Goal: Task Accomplishment & Management: Use online tool/utility

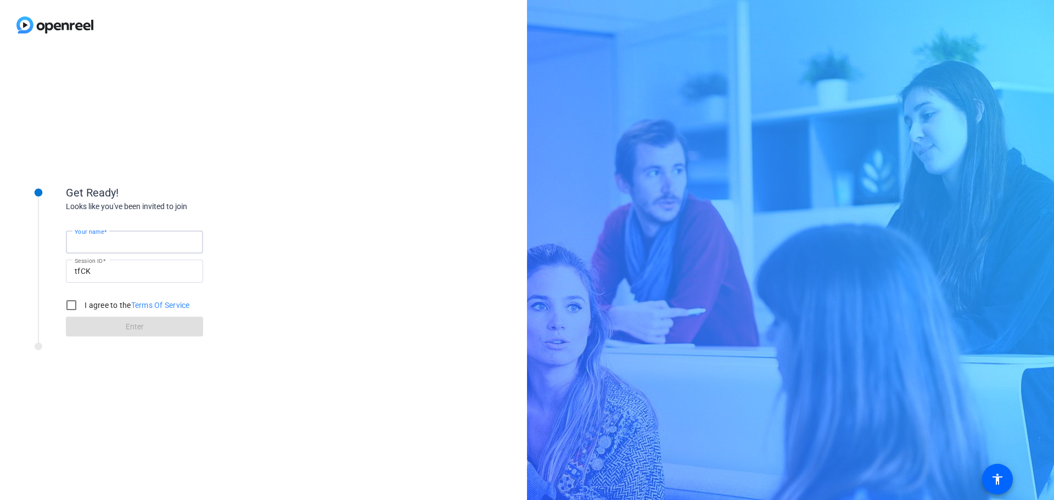
click at [137, 241] on input "Your name" at bounding box center [135, 242] width 120 height 13
type input "[PERSON_NAME]"
click at [68, 303] on input "I agree to the Terms Of Service" at bounding box center [71, 305] width 22 height 22
checkbox input "true"
click at [124, 331] on span at bounding box center [134, 327] width 137 height 26
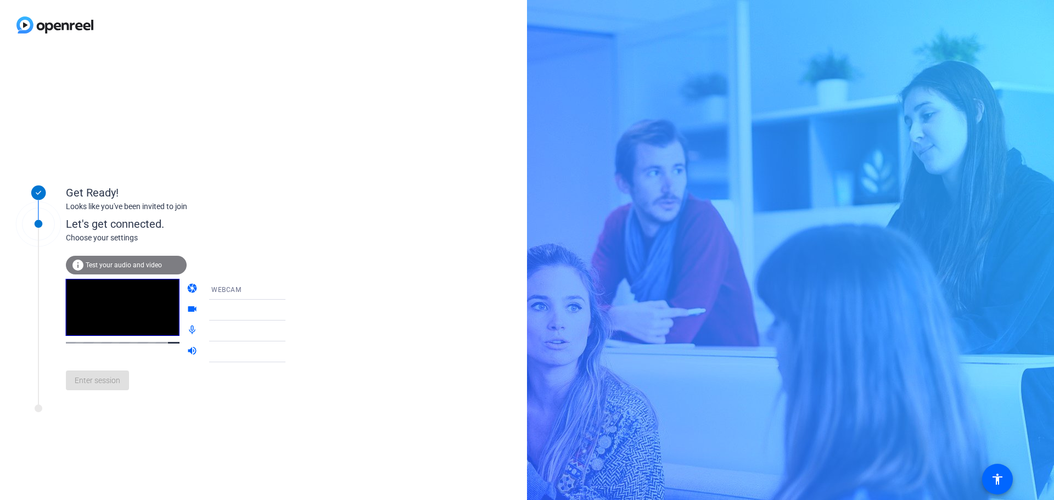
click at [290, 286] on icon at bounding box center [296, 289] width 13 height 13
click at [277, 286] on div at bounding box center [527, 250] width 1054 height 500
click at [122, 265] on span "Test your audio and video" at bounding box center [124, 265] width 76 height 8
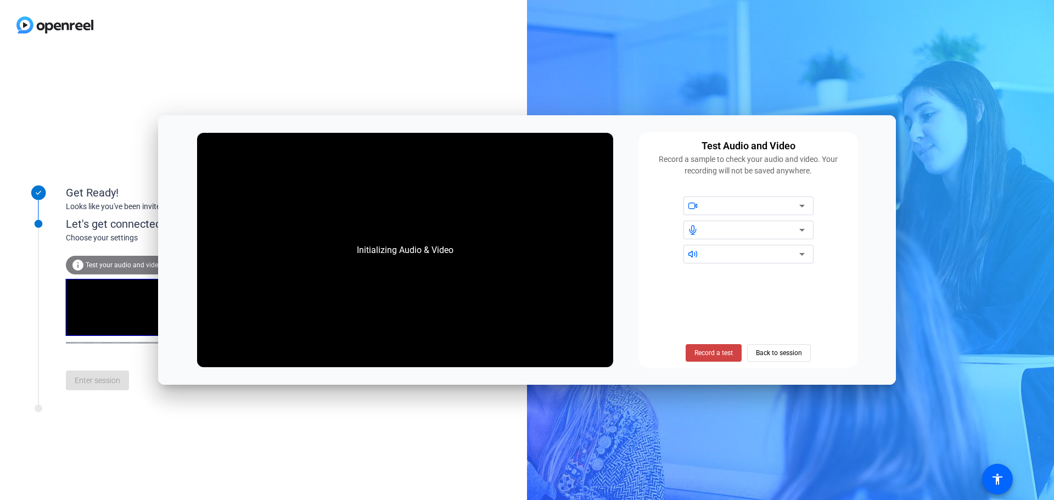
click at [645, 137] on div "Test Audio and Video Record a sample to check your audio and video. Your record…" at bounding box center [749, 250] width 220 height 237
drag, startPoint x: 667, startPoint y: 139, endPoint x: 617, endPoint y: 238, distance: 110.8
click at [617, 238] on div "Initializing Audio & Video Test Audio and Video Record a sample to check your a…" at bounding box center [527, 250] width 738 height 270
click at [629, 270] on div "Initializing Audio & Video Test Audio and Video Record a sample to check your a…" at bounding box center [527, 250] width 738 height 270
click at [803, 207] on icon at bounding box center [802, 206] width 5 height 3
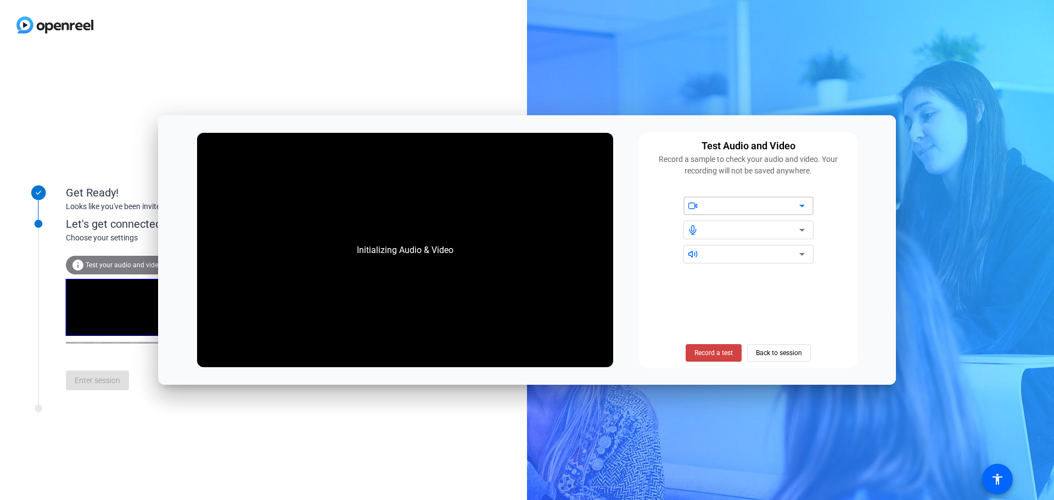
click at [803, 207] on icon at bounding box center [802, 206] width 5 height 3
click at [709, 351] on span "Record a test" at bounding box center [714, 353] width 38 height 10
click at [706, 353] on span "Stop Testing (6s)" at bounding box center [714, 353] width 50 height 10
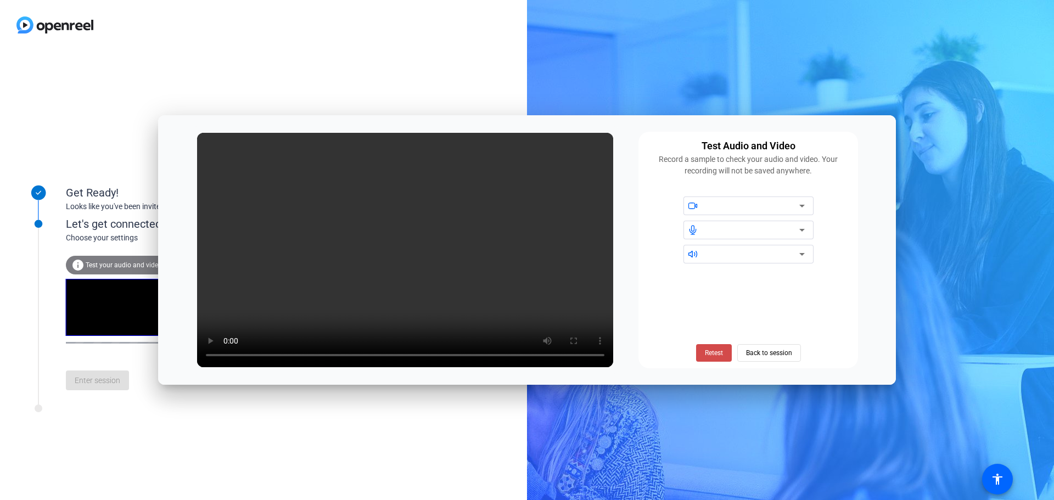
click at [713, 353] on span "Retest" at bounding box center [714, 353] width 18 height 10
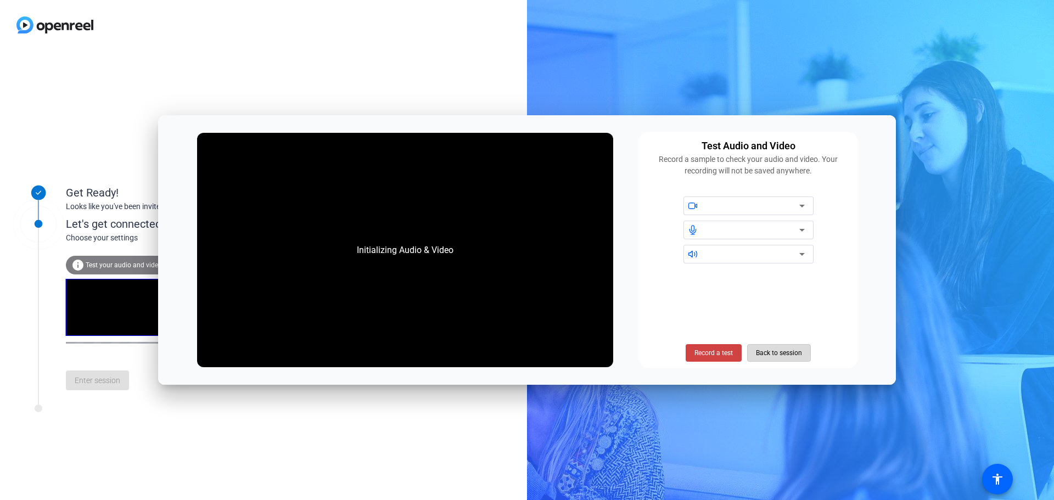
click at [773, 355] on span "Back to session" at bounding box center [779, 353] width 46 height 21
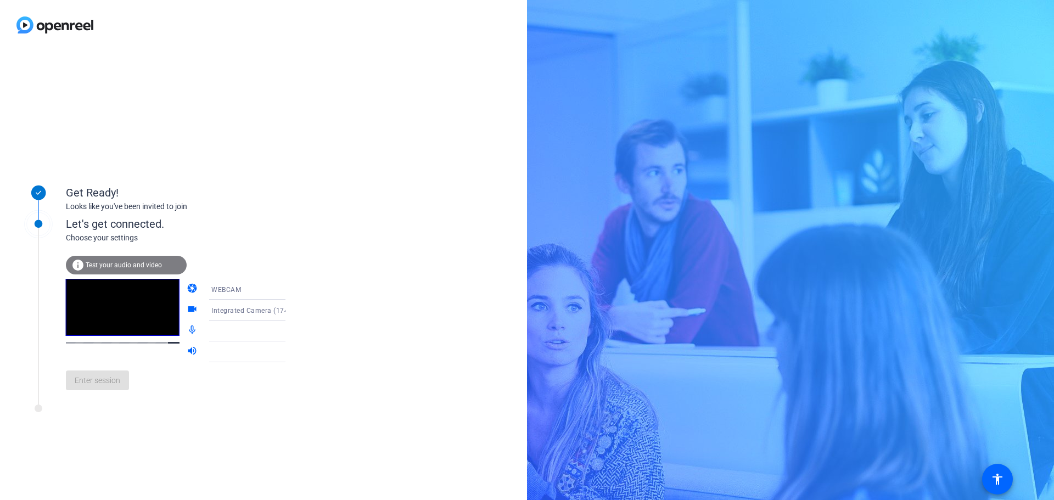
click at [147, 399] on div "Let's get connected. Choose your settings info Test your audio and video camera…" at bounding box center [148, 301] width 275 height 209
click at [294, 289] on icon at bounding box center [296, 289] width 5 height 3
click at [272, 289] on div at bounding box center [527, 250] width 1054 height 500
click at [290, 330] on icon at bounding box center [296, 331] width 13 height 13
click at [294, 331] on icon at bounding box center [296, 331] width 5 height 3
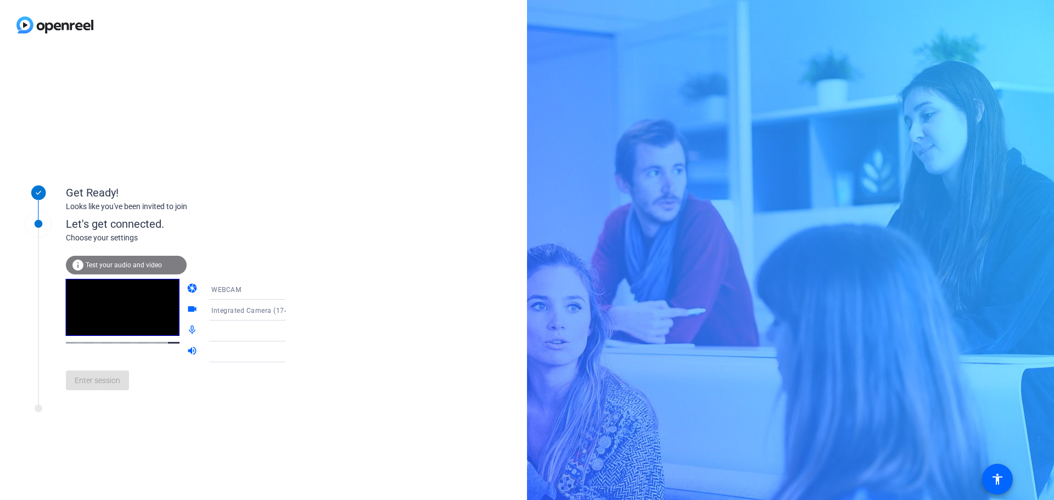
click at [294, 331] on icon at bounding box center [296, 331] width 5 height 3
click at [80, 262] on mat-icon "info" at bounding box center [77, 265] width 13 height 13
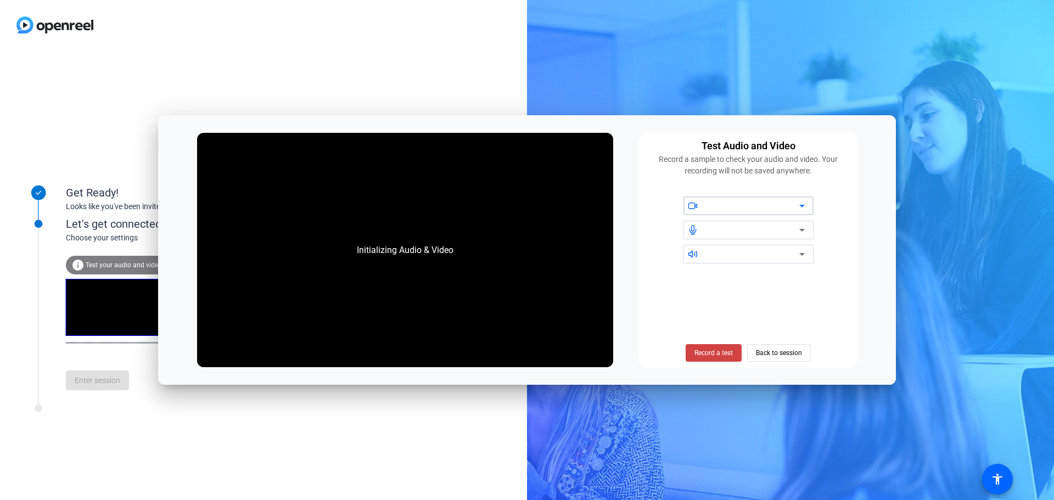
click at [800, 204] on icon at bounding box center [802, 205] width 13 height 13
click at [732, 204] on div at bounding box center [752, 205] width 93 height 13
click at [716, 232] on div at bounding box center [752, 230] width 93 height 13
click at [799, 230] on icon at bounding box center [802, 230] width 13 height 13
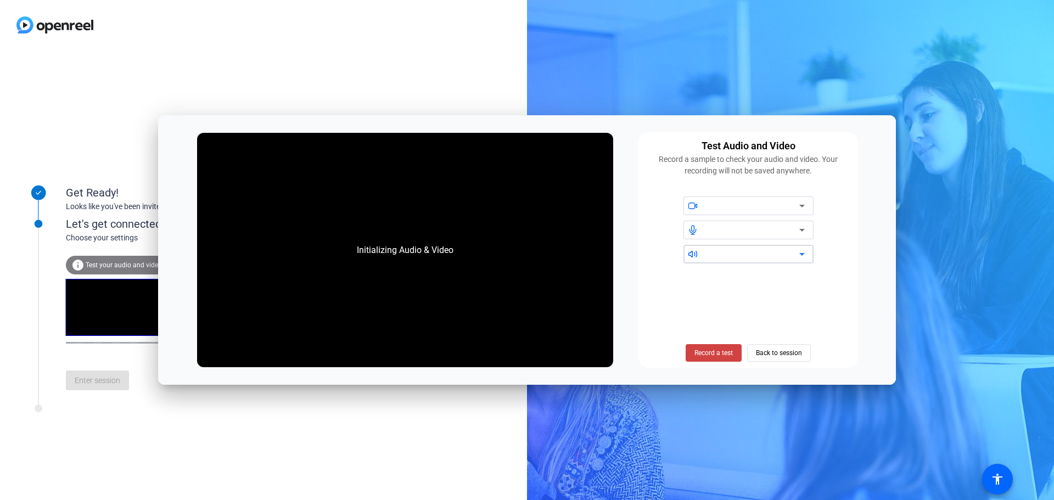
click at [802, 252] on icon at bounding box center [802, 254] width 13 height 13
click at [769, 356] on span "Back to session" at bounding box center [779, 353] width 46 height 21
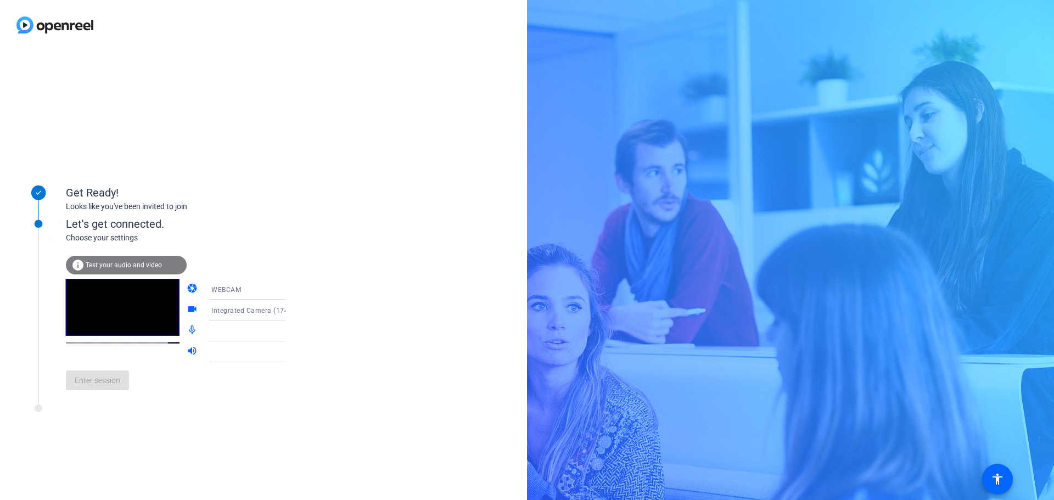
click at [122, 266] on span "Test your audio and video" at bounding box center [124, 265] width 76 height 8
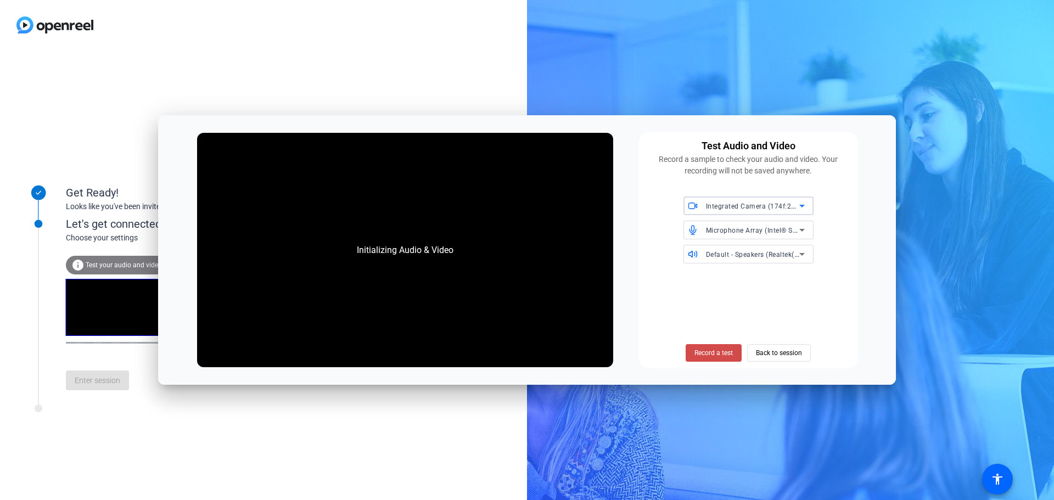
click at [710, 351] on span "Record a test" at bounding box center [714, 353] width 38 height 10
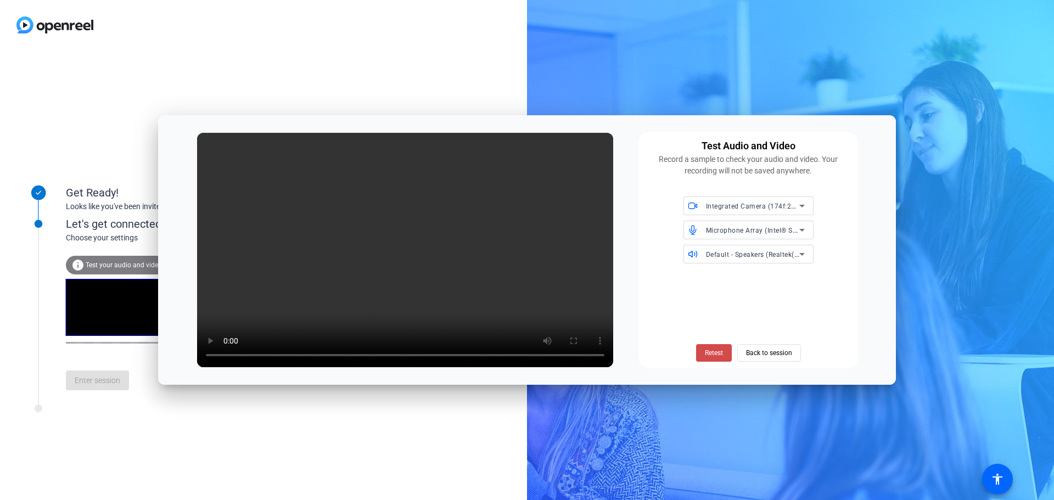
click at [720, 352] on span "Retest" at bounding box center [714, 353] width 18 height 10
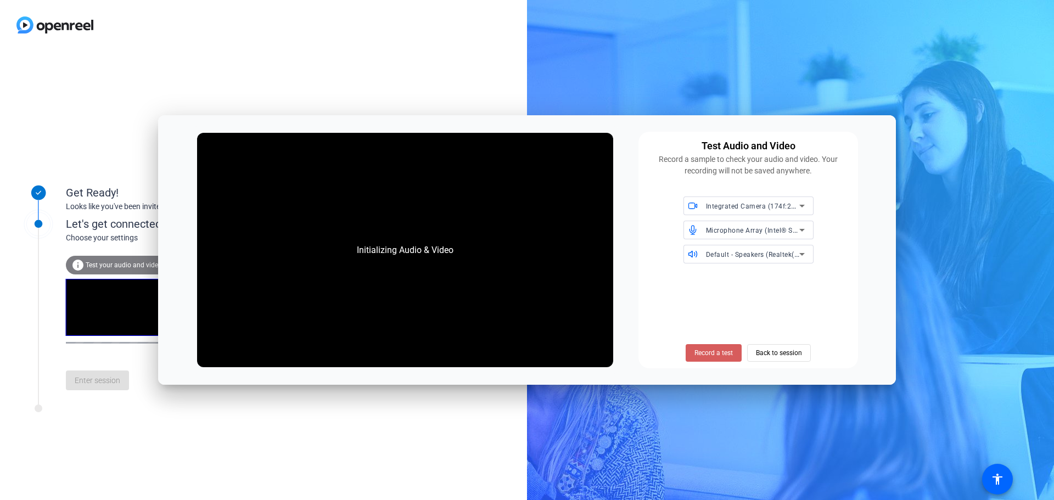
click at [716, 354] on span "Record a test" at bounding box center [714, 353] width 38 height 10
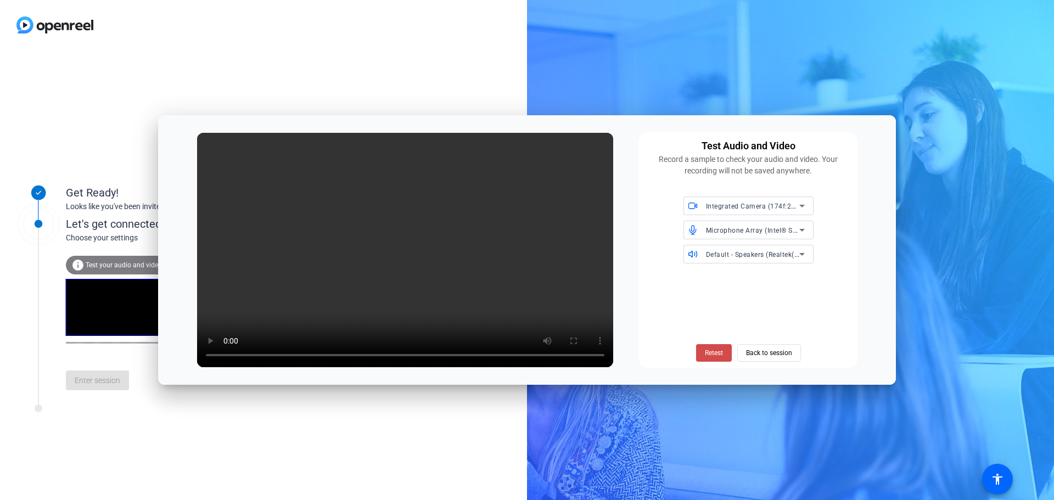
click at [713, 352] on span "Retest" at bounding box center [714, 353] width 18 height 10
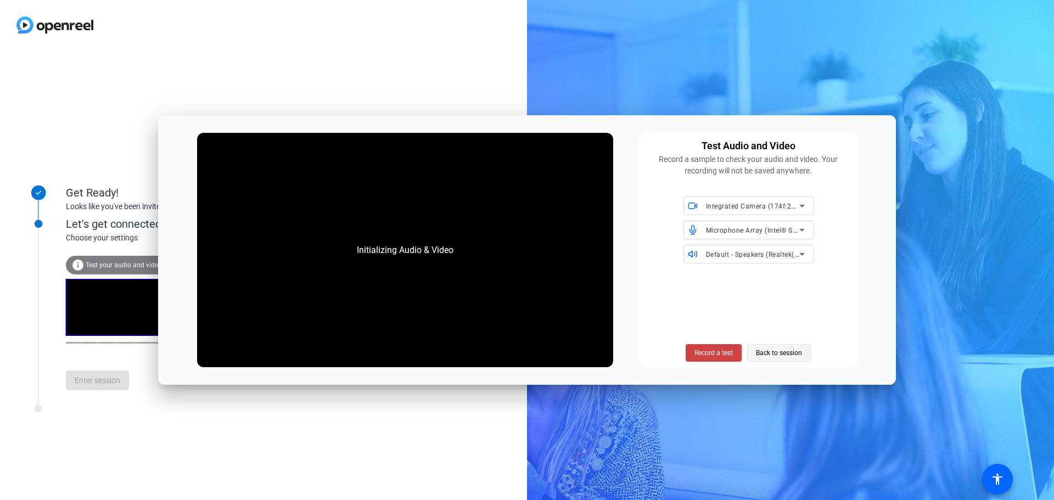
click at [771, 350] on span "Back to session" at bounding box center [779, 353] width 46 height 21
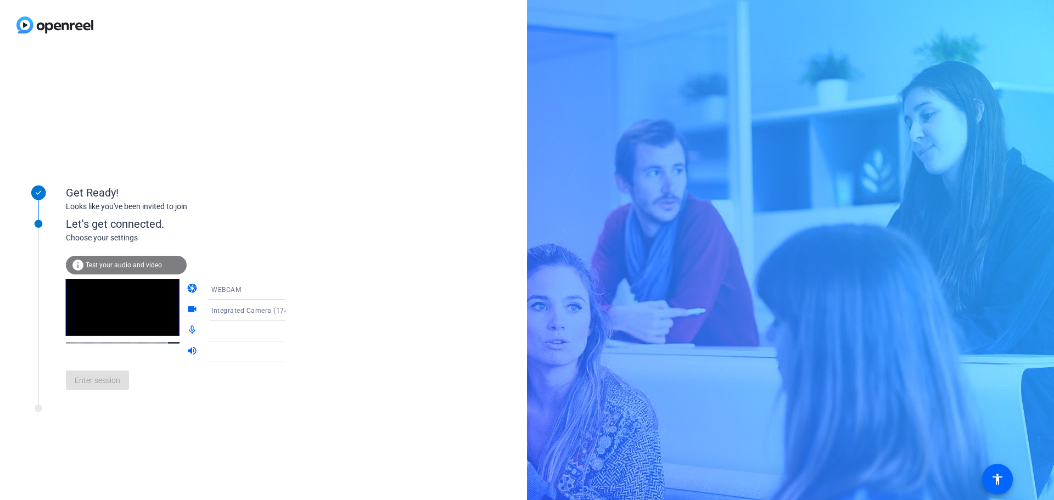
click at [290, 330] on icon at bounding box center [296, 331] width 13 height 13
click at [290, 329] on icon at bounding box center [296, 331] width 13 height 13
click at [150, 361] on div at bounding box center [123, 320] width 114 height 83
click at [290, 351] on icon at bounding box center [296, 351] width 13 height 13
click at [290, 350] on icon at bounding box center [296, 351] width 13 height 13
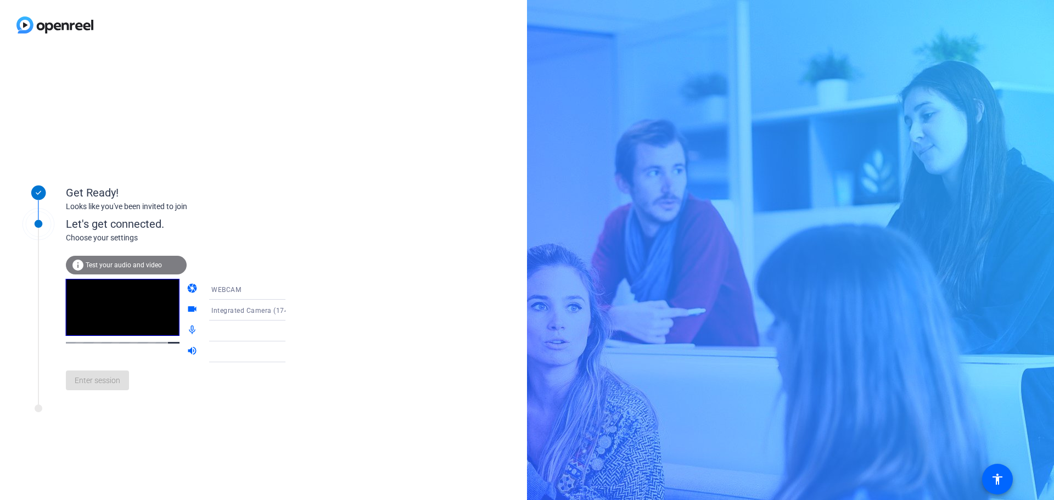
click at [290, 350] on icon at bounding box center [296, 351] width 13 height 13
click at [294, 310] on icon at bounding box center [296, 310] width 5 height 3
click at [313, 319] on div at bounding box center [527, 250] width 1054 height 500
click at [290, 330] on icon at bounding box center [296, 331] width 13 height 13
click at [235, 330] on div at bounding box center [252, 331] width 82 height 13
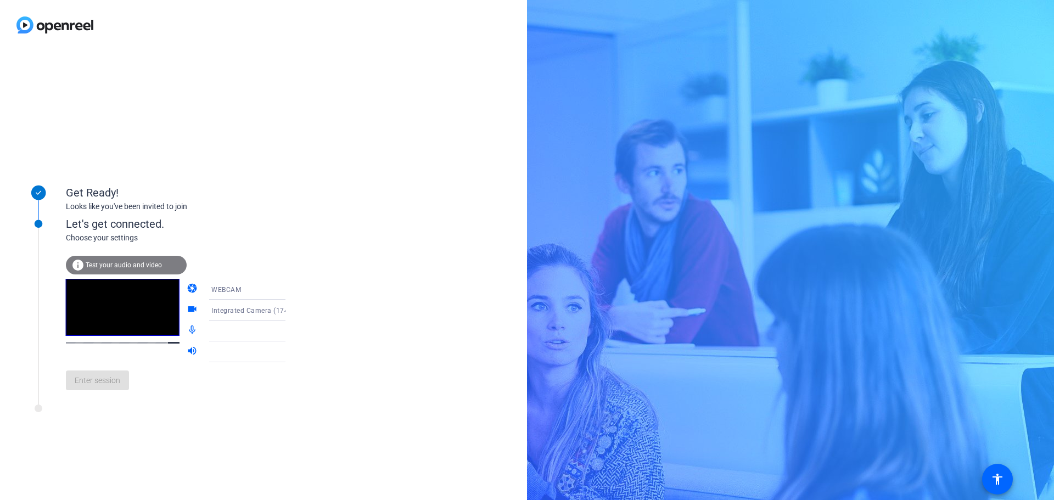
click at [235, 330] on div at bounding box center [252, 331] width 82 height 13
click at [290, 330] on icon at bounding box center [296, 331] width 13 height 13
click at [294, 331] on icon at bounding box center [296, 331] width 5 height 3
click at [259, 353] on div at bounding box center [252, 351] width 82 height 13
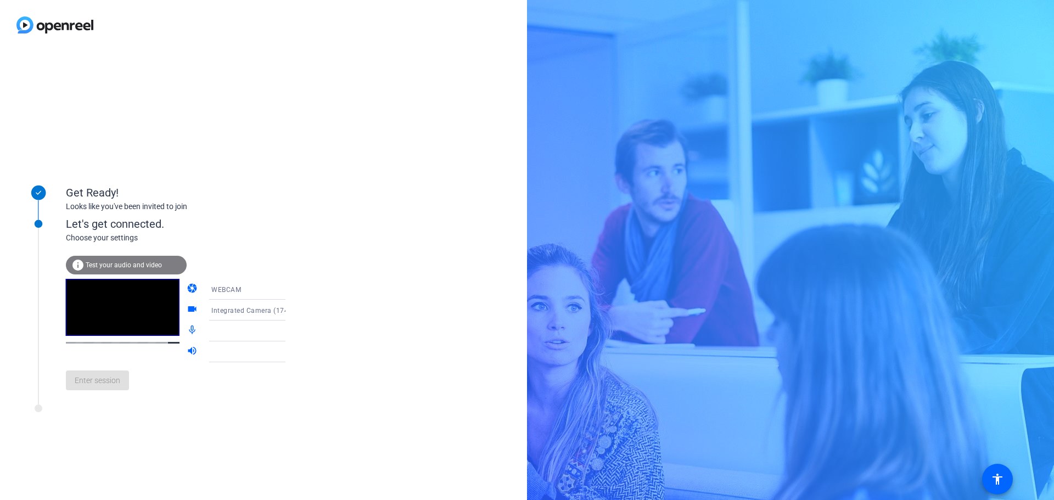
click at [107, 261] on span "Test your audio and video" at bounding box center [124, 265] width 76 height 8
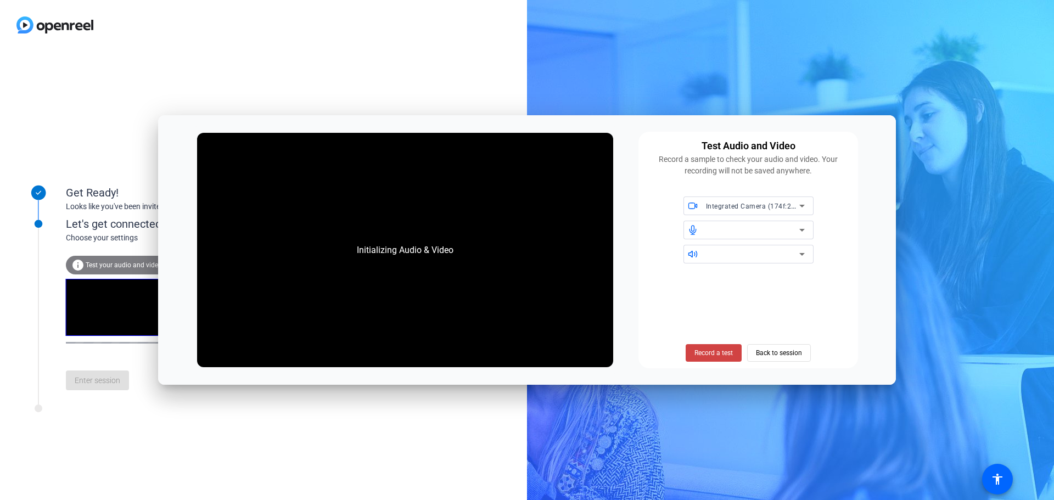
click at [728, 237] on div at bounding box center [755, 230] width 99 height 19
click at [804, 227] on icon at bounding box center [802, 230] width 13 height 13
click at [742, 255] on div at bounding box center [752, 254] width 93 height 13
click at [804, 251] on icon at bounding box center [802, 254] width 13 height 13
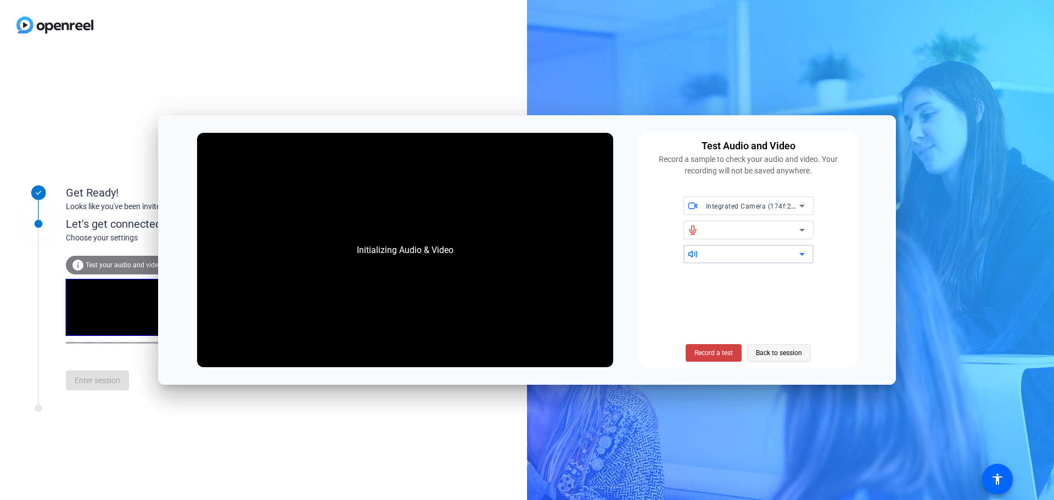
click at [776, 354] on span "Back to session" at bounding box center [779, 353] width 46 height 21
